Goal: Entertainment & Leisure: Consume media (video, audio)

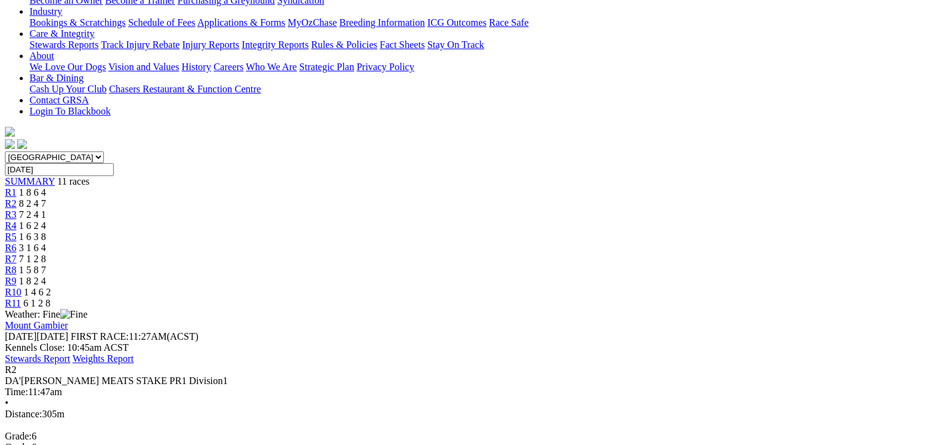
scroll to position [307, 0]
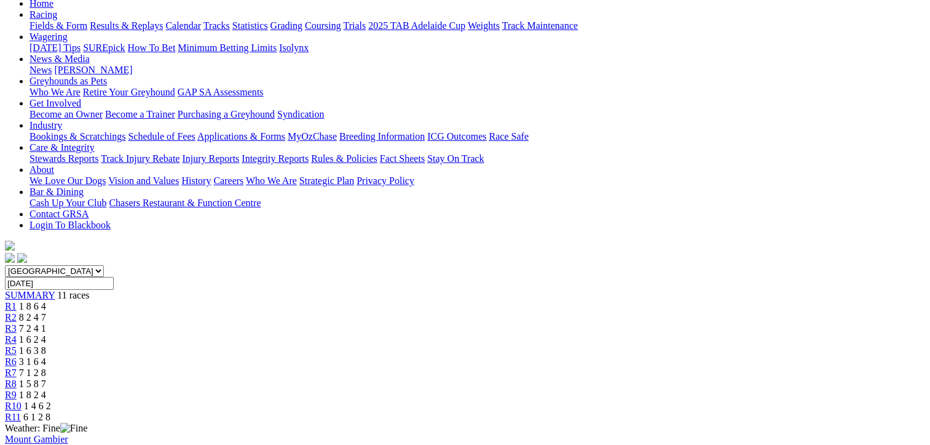
scroll to position [123, 0]
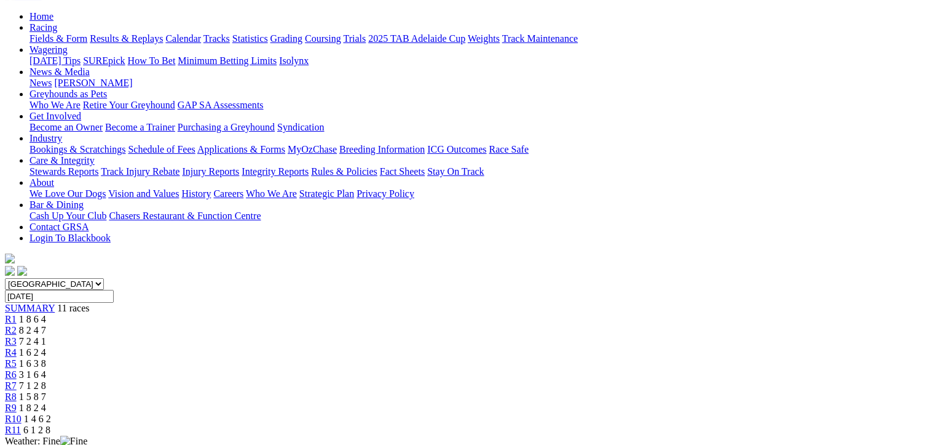
click at [46, 336] on span "7 2 4 1" at bounding box center [32, 341] width 27 height 10
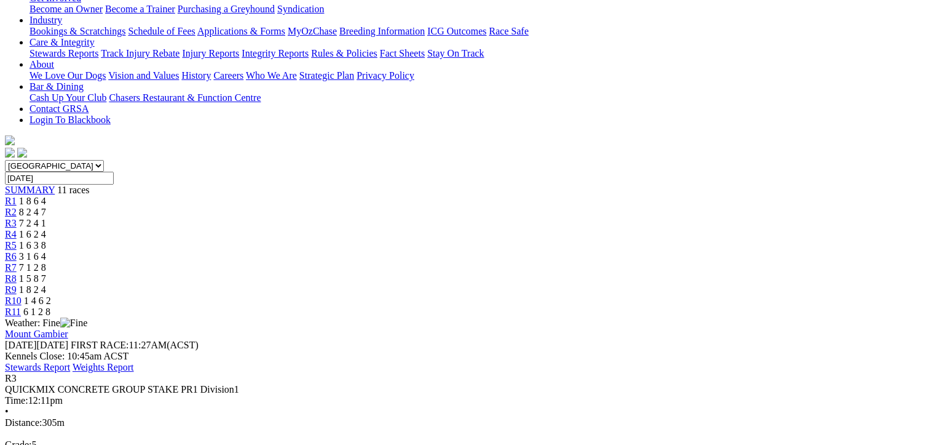
scroll to position [246, 0]
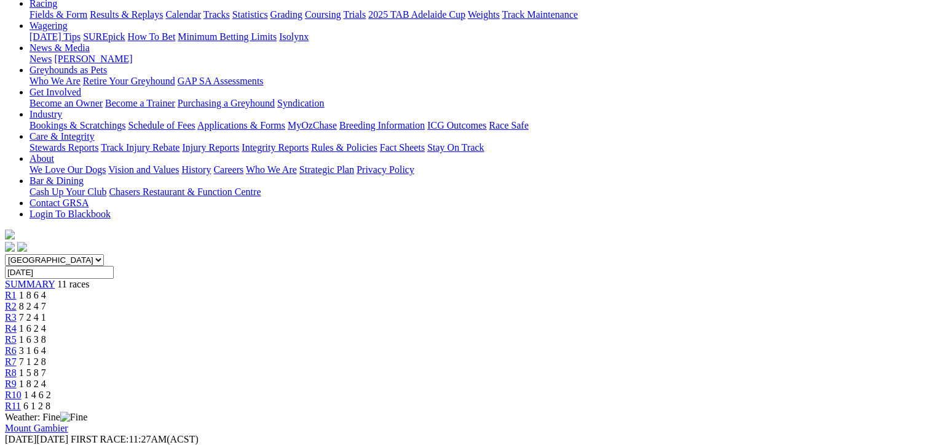
scroll to position [123, 0]
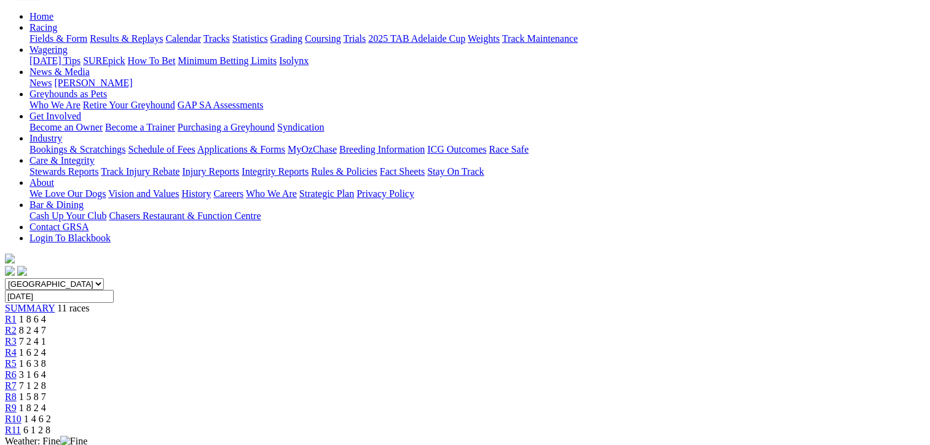
click at [17, 347] on link "R4" at bounding box center [11, 352] width 12 height 10
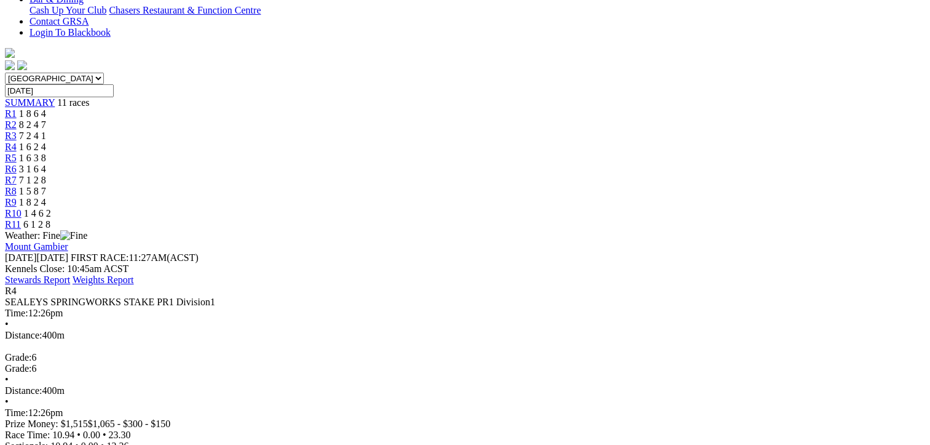
scroll to position [307, 0]
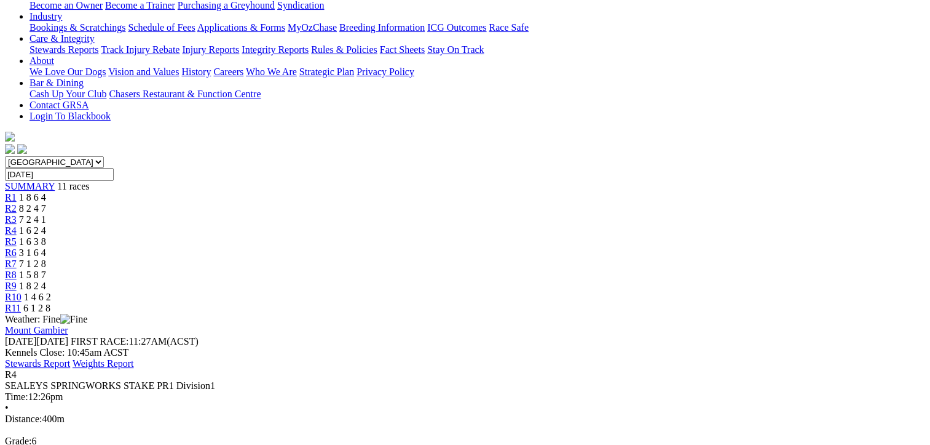
scroll to position [184, 0]
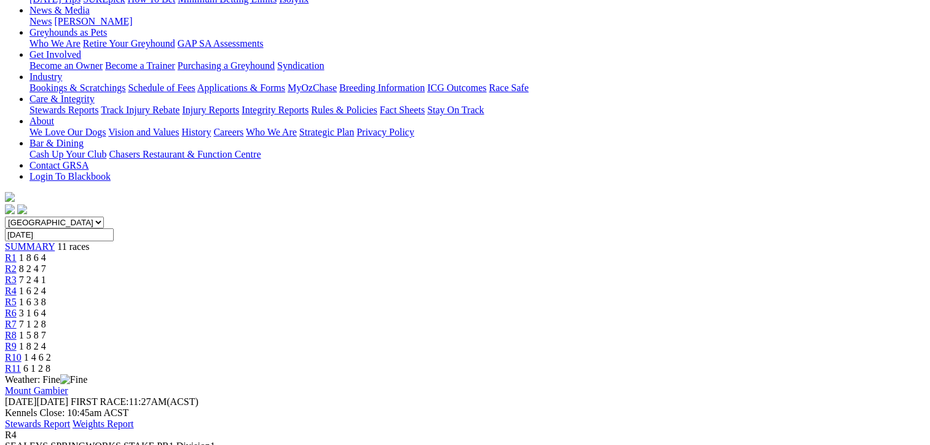
click at [445, 296] on div "R5 1 6 3 8" at bounding box center [465, 301] width 920 height 11
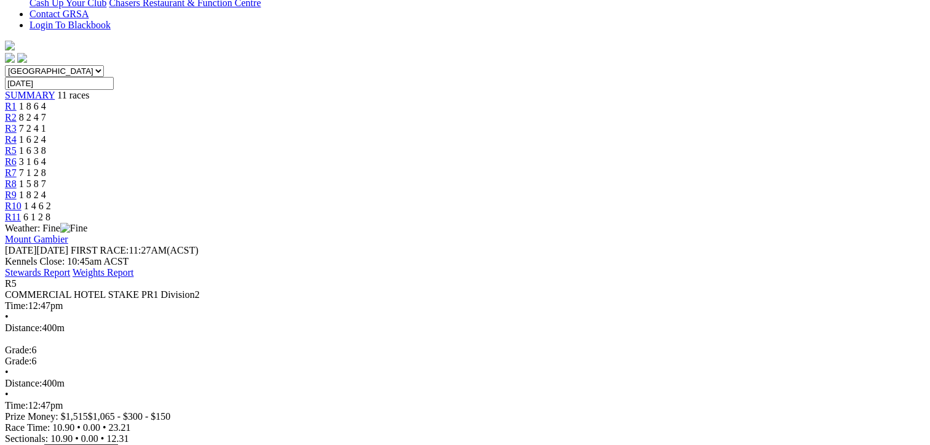
scroll to position [307, 0]
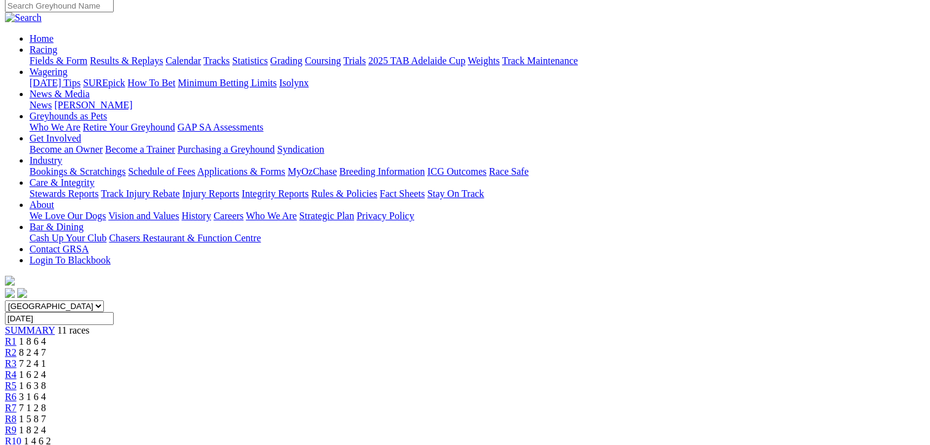
scroll to position [61, 0]
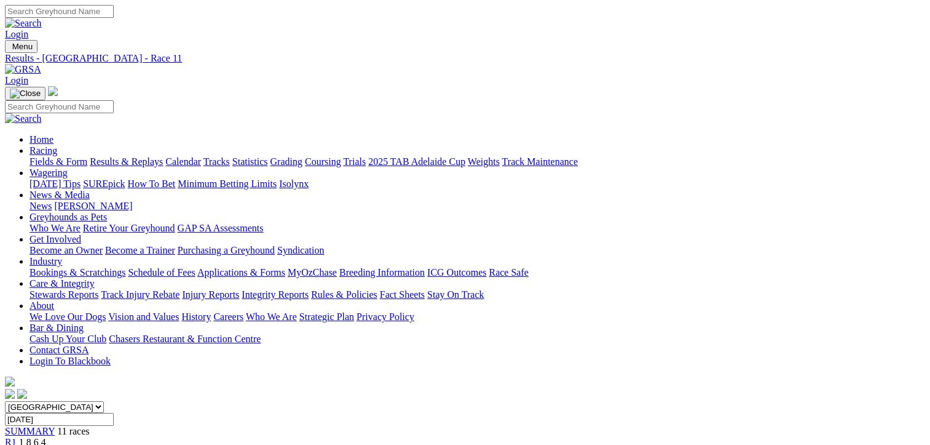
scroll to position [246, 0]
